Goal: Navigation & Orientation: Find specific page/section

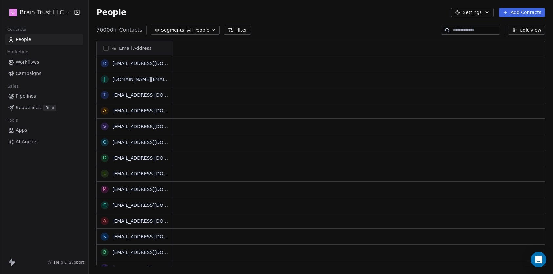
scroll to position [236, 460]
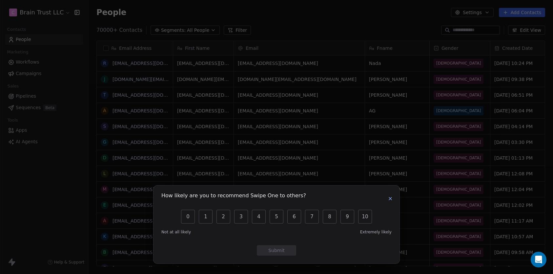
click at [393, 194] on div "How likely are you to recommend Swipe One to others? 0 1 2 3 4 5 6 7 8 9 10 Not…" at bounding box center [277, 225] width 246 height 78
click at [392, 197] on icon "button" at bounding box center [390, 198] width 5 height 5
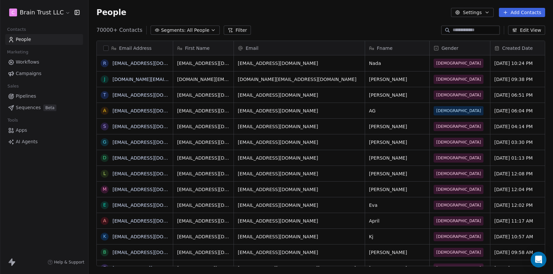
click at [52, 75] on link "Campaigns" at bounding box center [44, 73] width 78 height 11
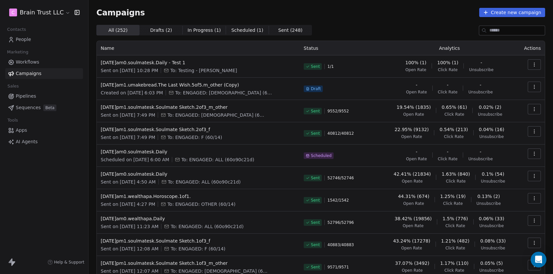
click at [31, 60] on span "Workflows" at bounding box center [28, 62] width 24 height 7
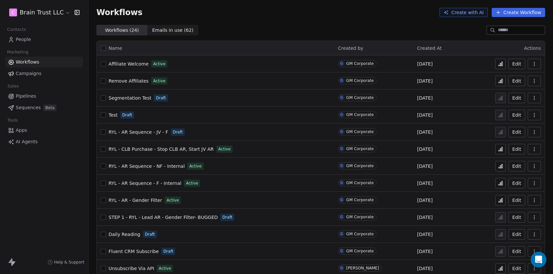
click at [160, 185] on span "RYL - AR Sequence - F - Internal" at bounding box center [145, 183] width 73 height 5
click at [498, 181] on icon at bounding box center [500, 183] width 5 height 5
click at [41, 14] on html "C Brain Trust LLC Contacts People Marketing Workflows Campaigns Sales Pipelines…" at bounding box center [276, 137] width 553 height 274
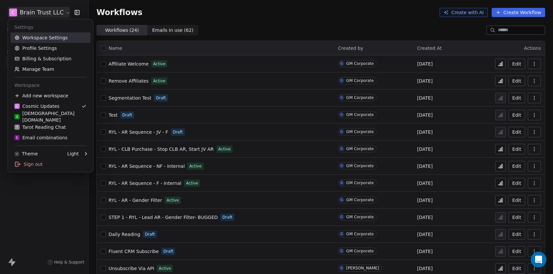
click at [37, 36] on link "Workspace Settings" at bounding box center [50, 37] width 80 height 10
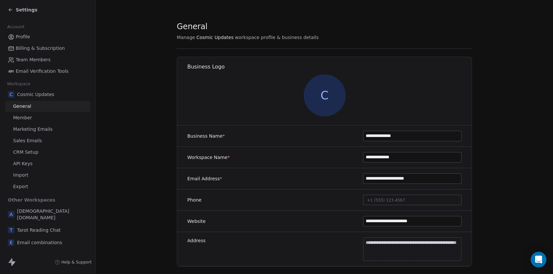
click at [32, 9] on span "Settings" at bounding box center [27, 10] width 22 height 7
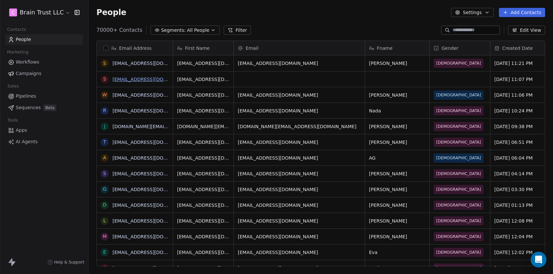
click at [128, 79] on link "[EMAIL_ADDRESS][DOMAIN_NAME]" at bounding box center [153, 79] width 80 height 5
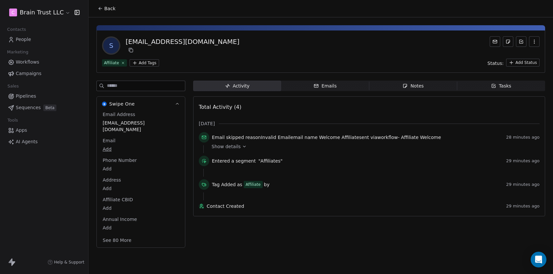
click at [29, 63] on span "Workflows" at bounding box center [28, 62] width 24 height 7
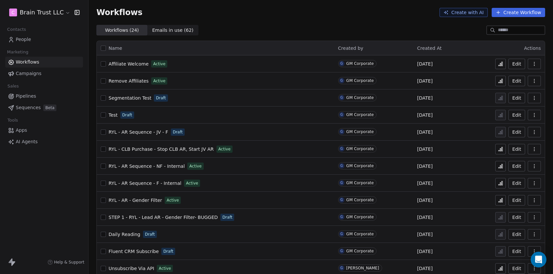
click at [127, 65] on span "Affiliate Welcome" at bounding box center [129, 63] width 40 height 5
click at [498, 61] on icon at bounding box center [500, 63] width 5 height 5
